Goal: Transaction & Acquisition: Purchase product/service

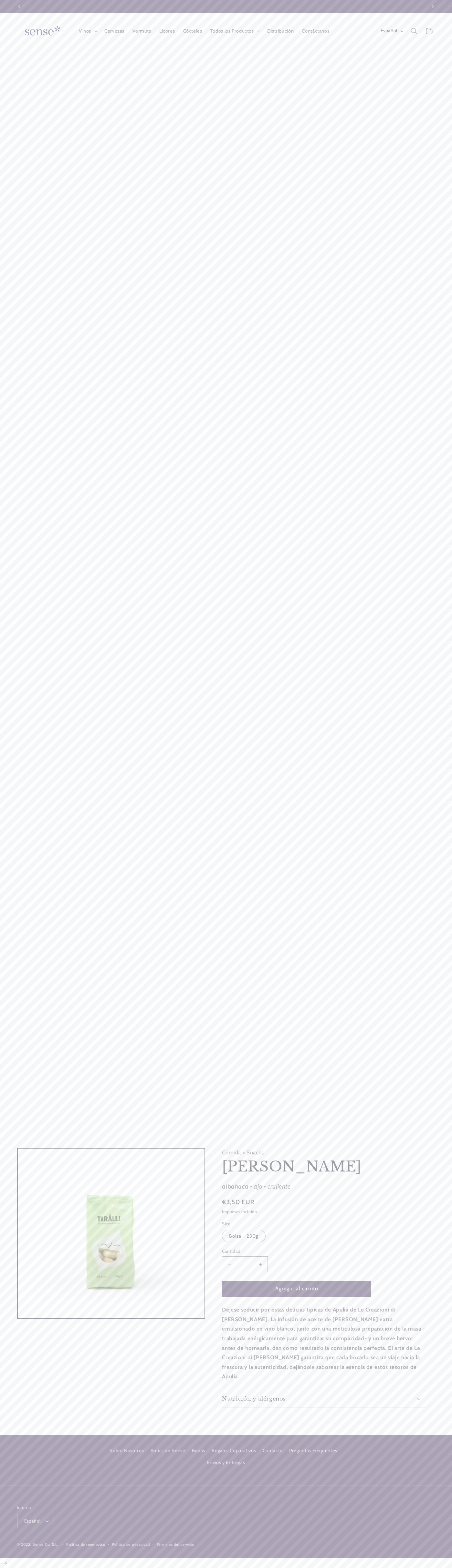
scroll to position [0, 407]
click at [272, 1451] on link "Contacto" at bounding box center [272, 1451] width 20 height 12
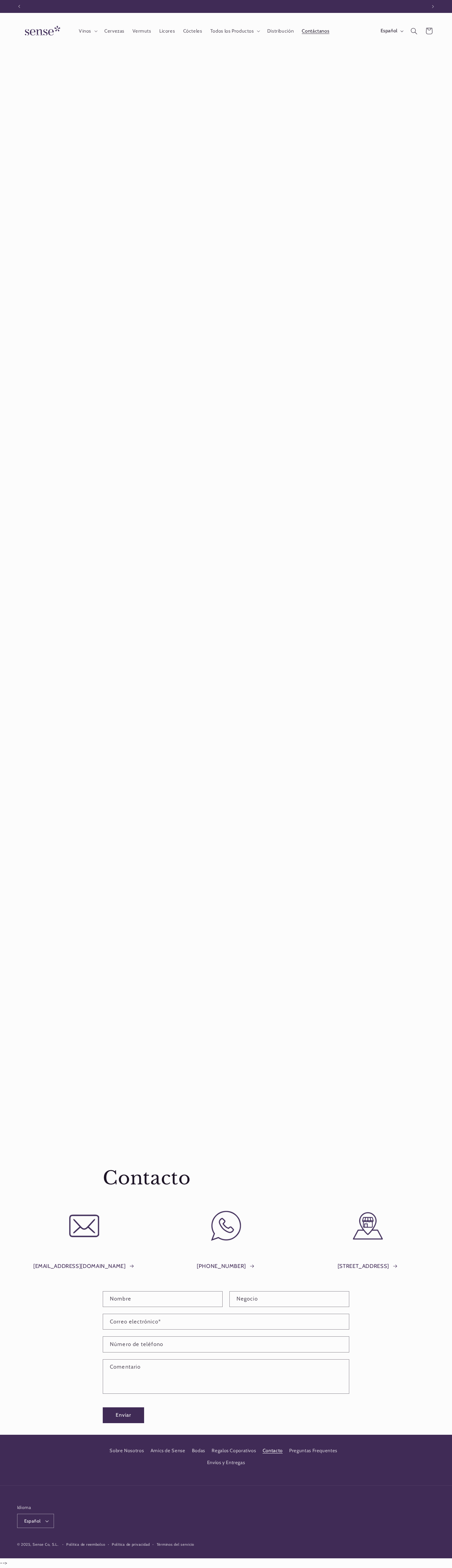
scroll to position [0, 407]
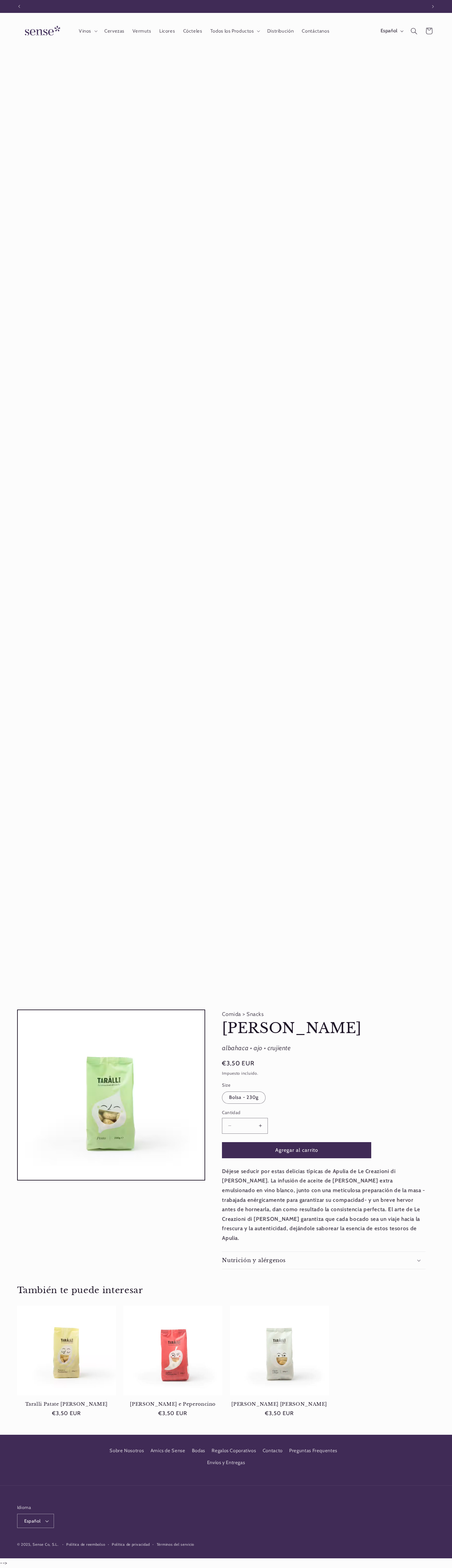
scroll to position [0, 407]
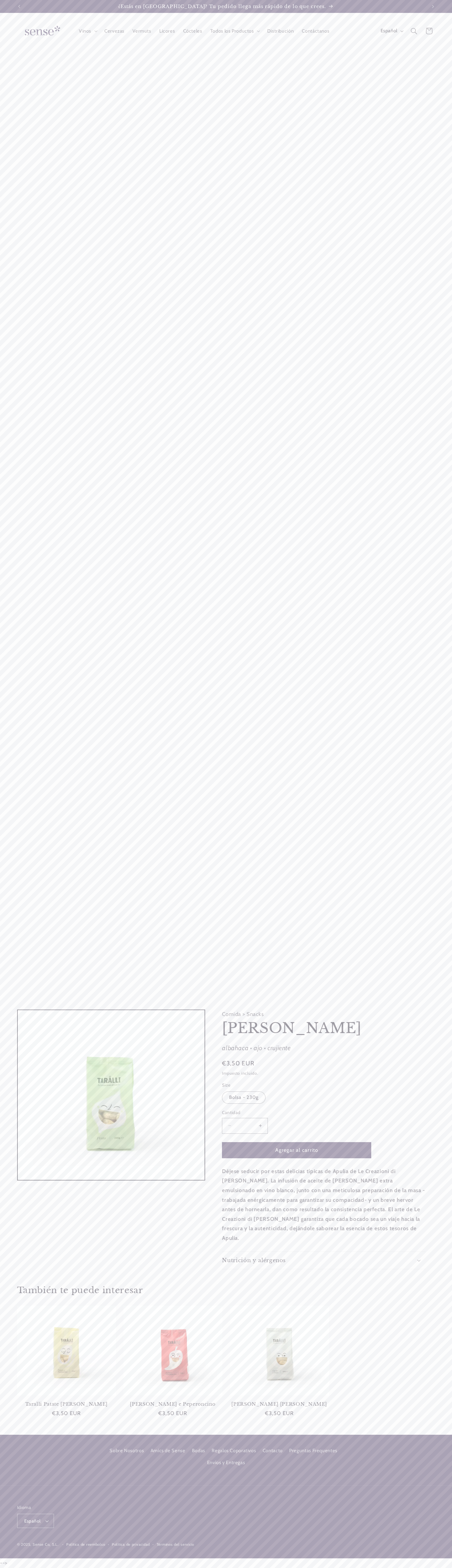
click at [297, 1158] on button "Agregar al carrito" at bounding box center [296, 1150] width 149 height 16
click at [429, 31] on icon at bounding box center [429, 31] width 15 height 15
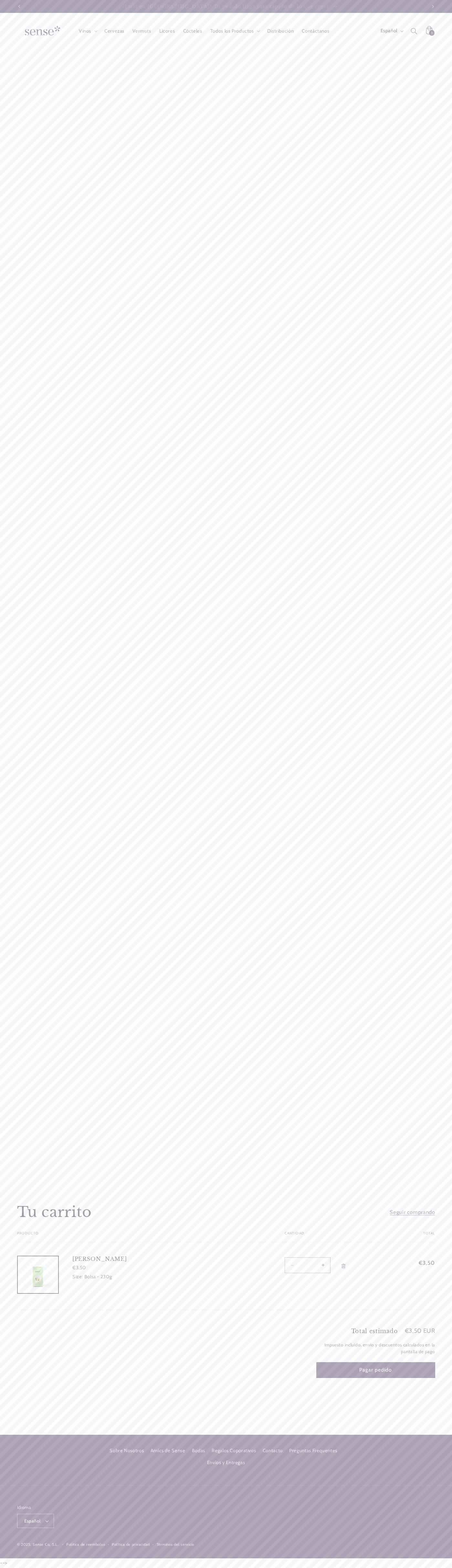
scroll to position [0, 407]
click at [45, 21] on link at bounding box center [41, 31] width 54 height 24
click at [434, 1100] on div "Vinos Vinos Vinos Blancos Vinos Rosados Vinos Tintos Vinos Espumosos / Cavas Vi…" at bounding box center [226, 603] width 452 height 1180
click at [214, 1568] on html "Ir directamente al contenido ¿Estás en Barcelona? Tu pedido llega más rápido de…" at bounding box center [226, 784] width 452 height 1568
click at [29, 1310] on div "Tu carrito Producto Total Cantidad Total Taralli Pesto €3,50 Size: Bolsa - 230g…" at bounding box center [226, 1270] width 418 height 79
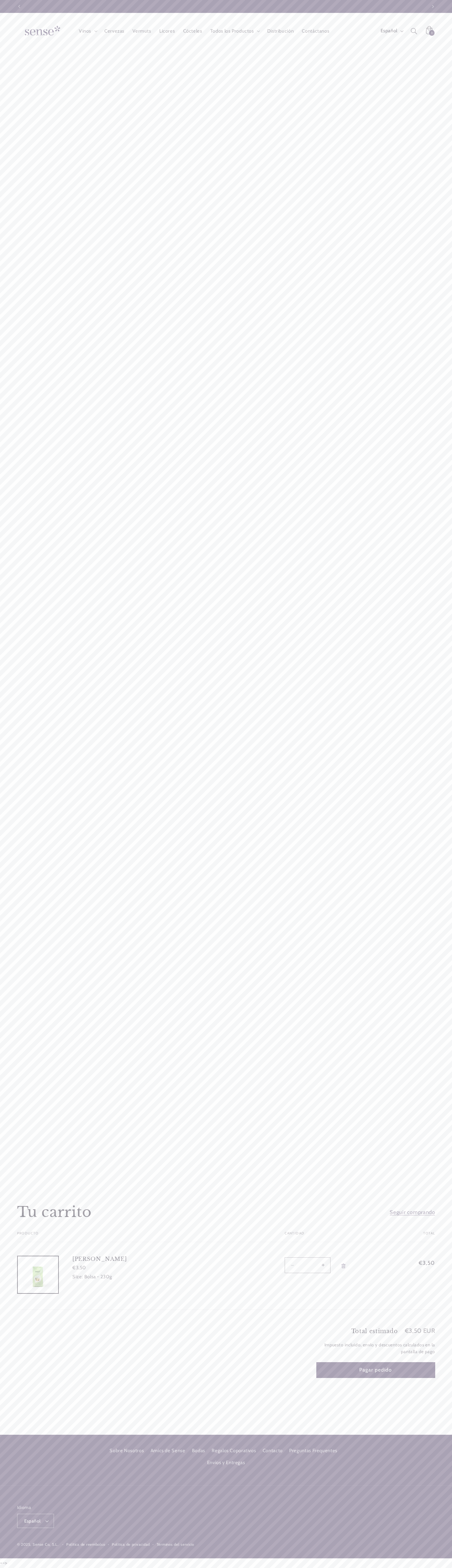
scroll to position [0, 407]
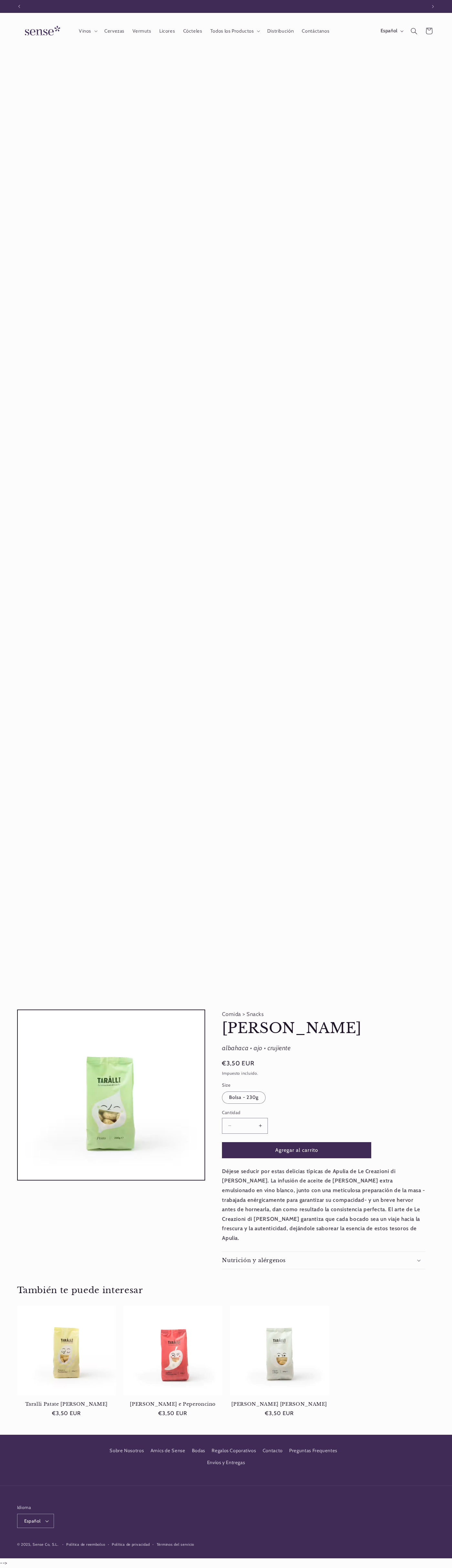
scroll to position [0, 407]
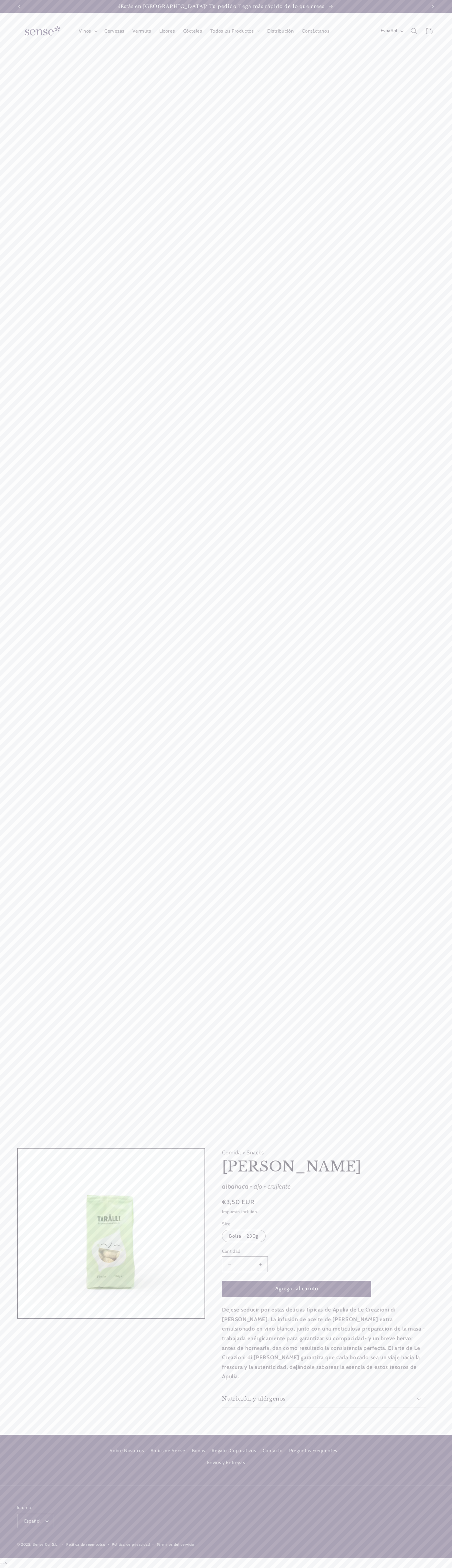
click at [18, 1318] on button "Abrir elemento multimedia 1 en una ventana modal" at bounding box center [18, 1318] width 0 height 0
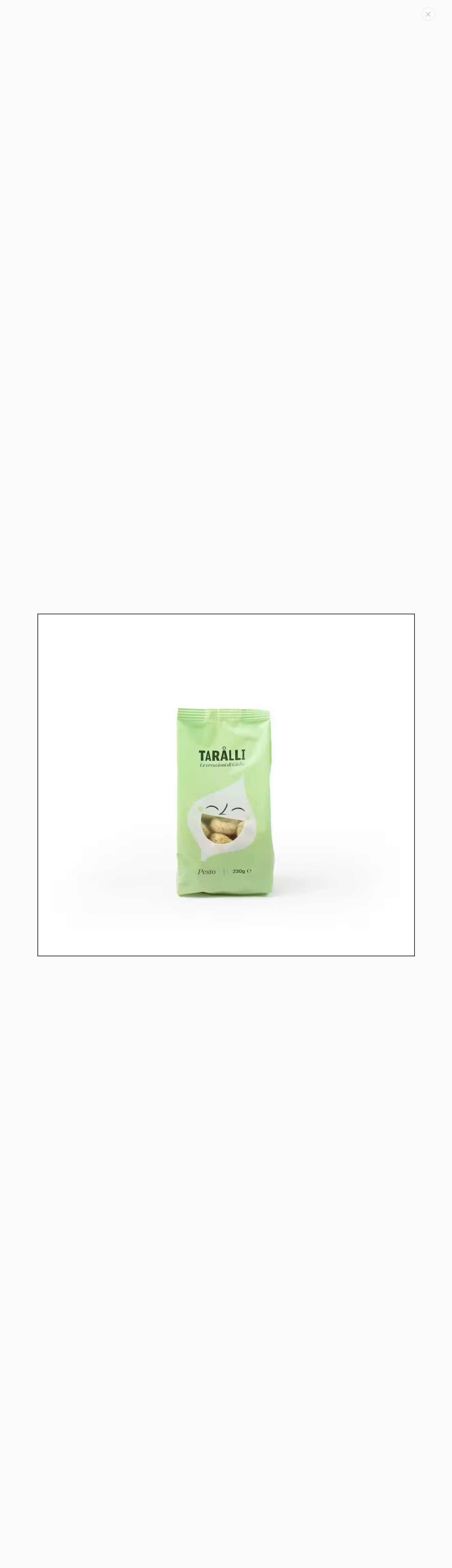
scroll to position [0, 407]
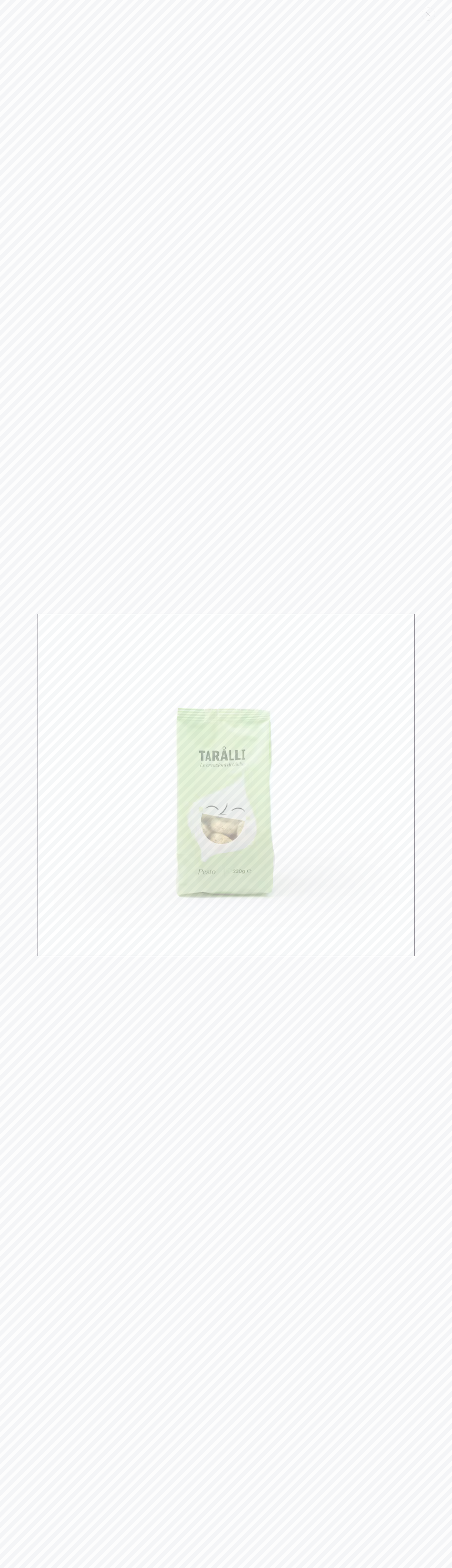
click at [428, 14] on icon "Cerrar" at bounding box center [428, 14] width 4 height 4
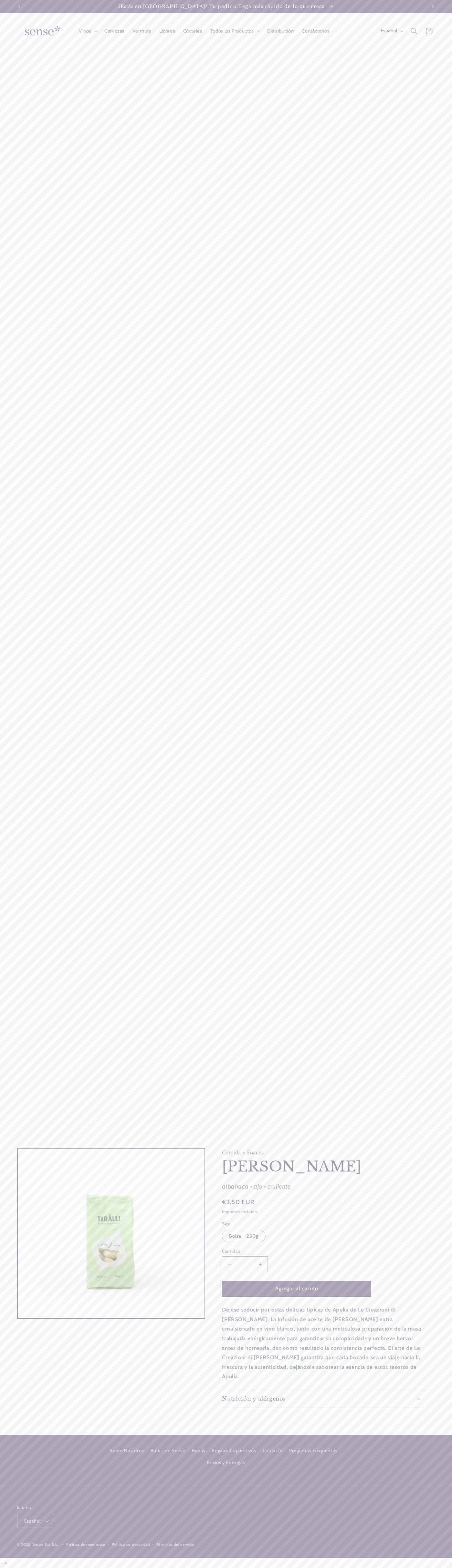
click at [238, 1206] on span "€3,50 EUR" at bounding box center [238, 1202] width 32 height 9
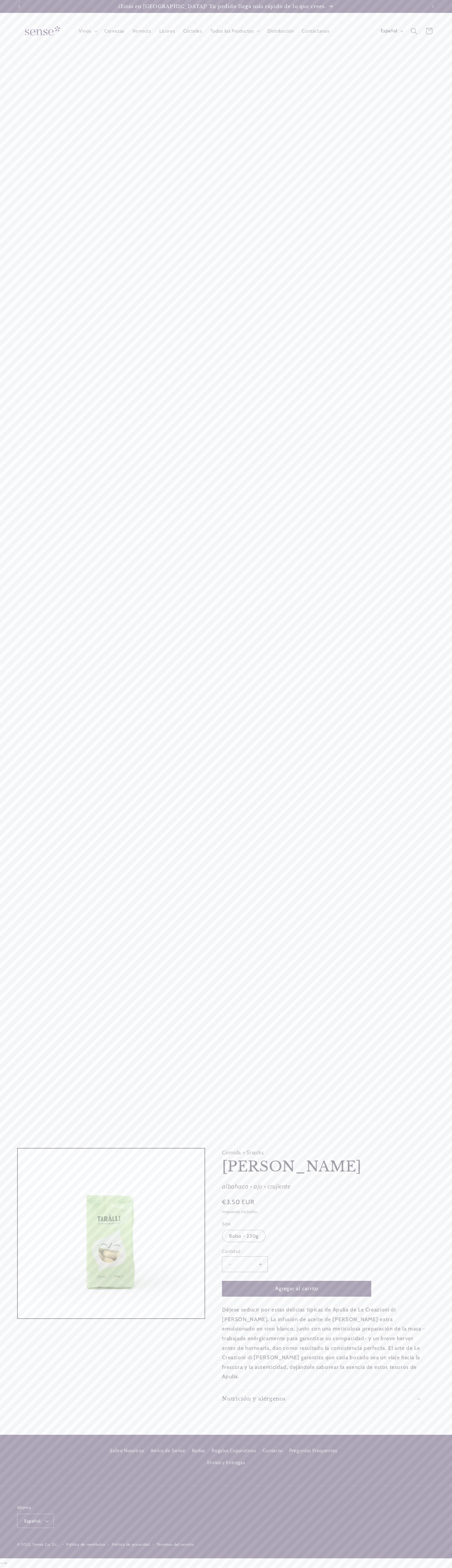
click at [245, 1272] on input "*" at bounding box center [245, 1264] width 16 height 16
click at [297, 1297] on button "Agregar al carrito" at bounding box center [296, 1289] width 149 height 16
click at [429, 31] on icon at bounding box center [429, 31] width 15 height 15
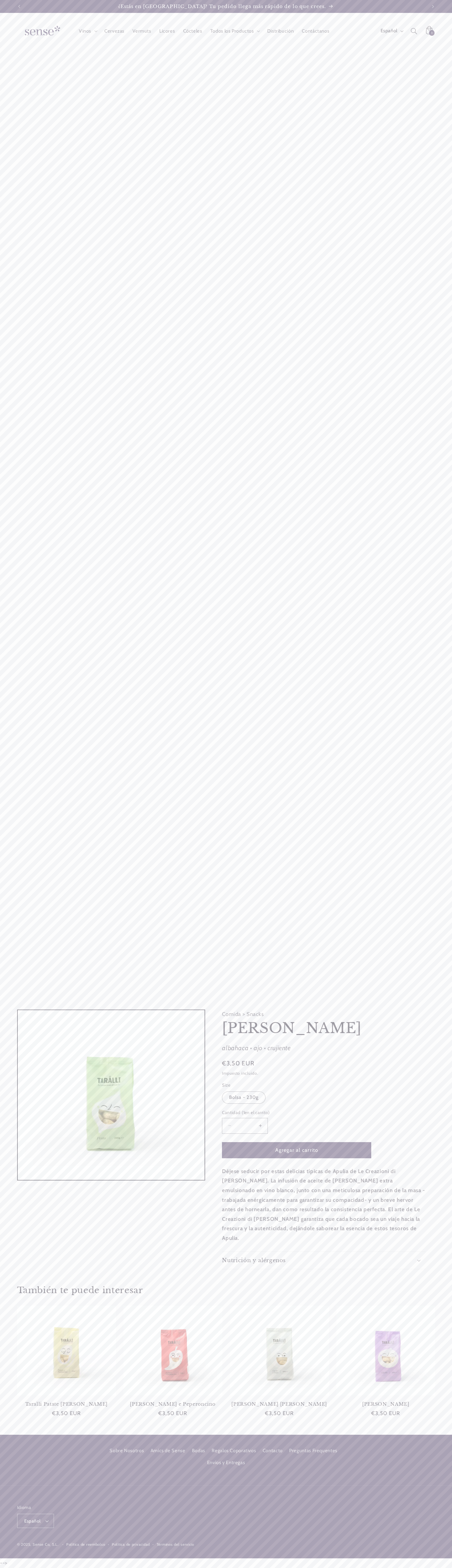
click at [429, 31] on icon at bounding box center [429, 31] width 15 height 15
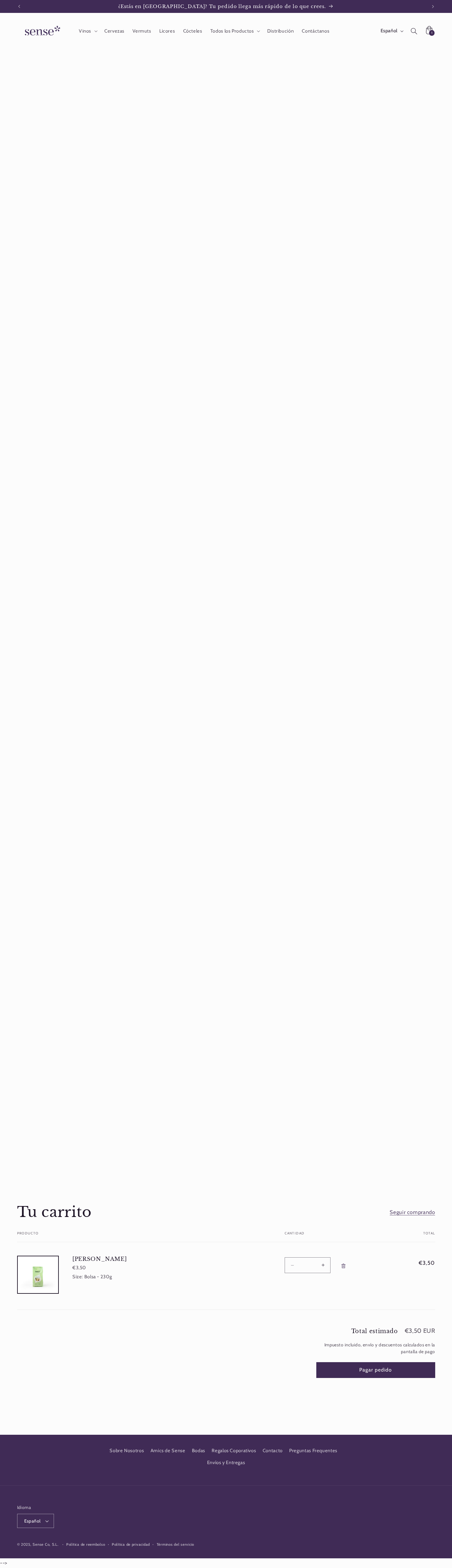
scroll to position [0, 407]
